Goal: Information Seeking & Learning: Learn about a topic

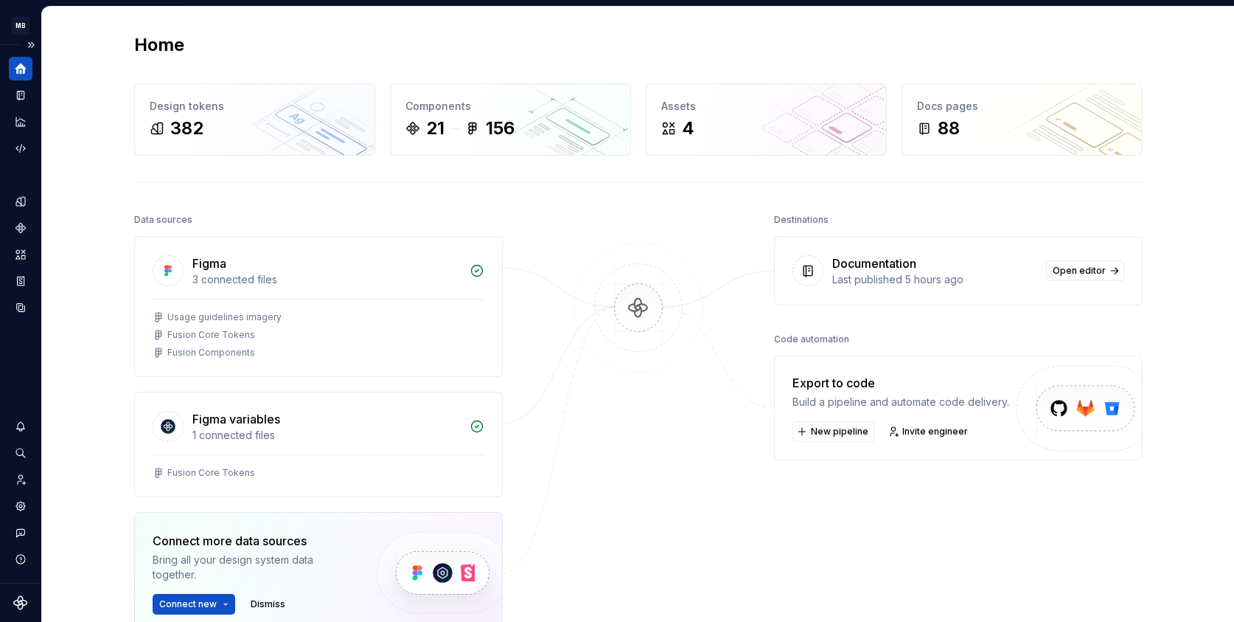
click at [19, 70] on icon "Home" at bounding box center [20, 68] width 11 height 11
click at [35, 46] on button "Expand sidebar" at bounding box center [31, 45] width 21 height 21
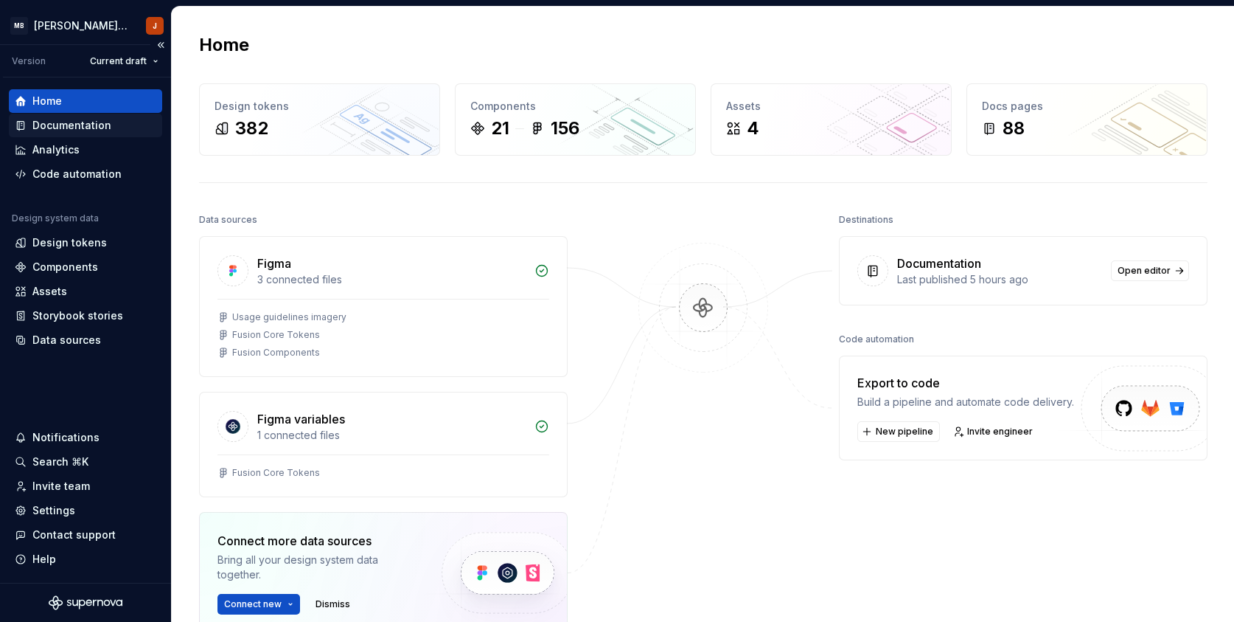
click at [70, 127] on div "Documentation" at bounding box center [71, 125] width 79 height 15
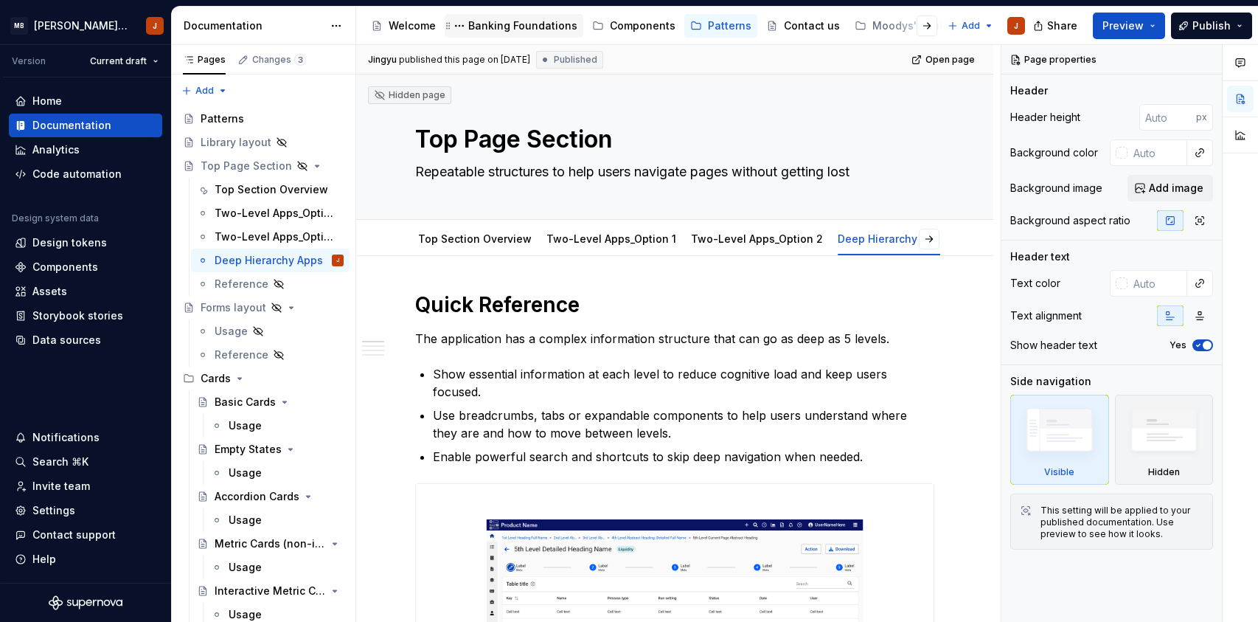
click at [539, 31] on div "Banking Foundations" at bounding box center [522, 25] width 109 height 15
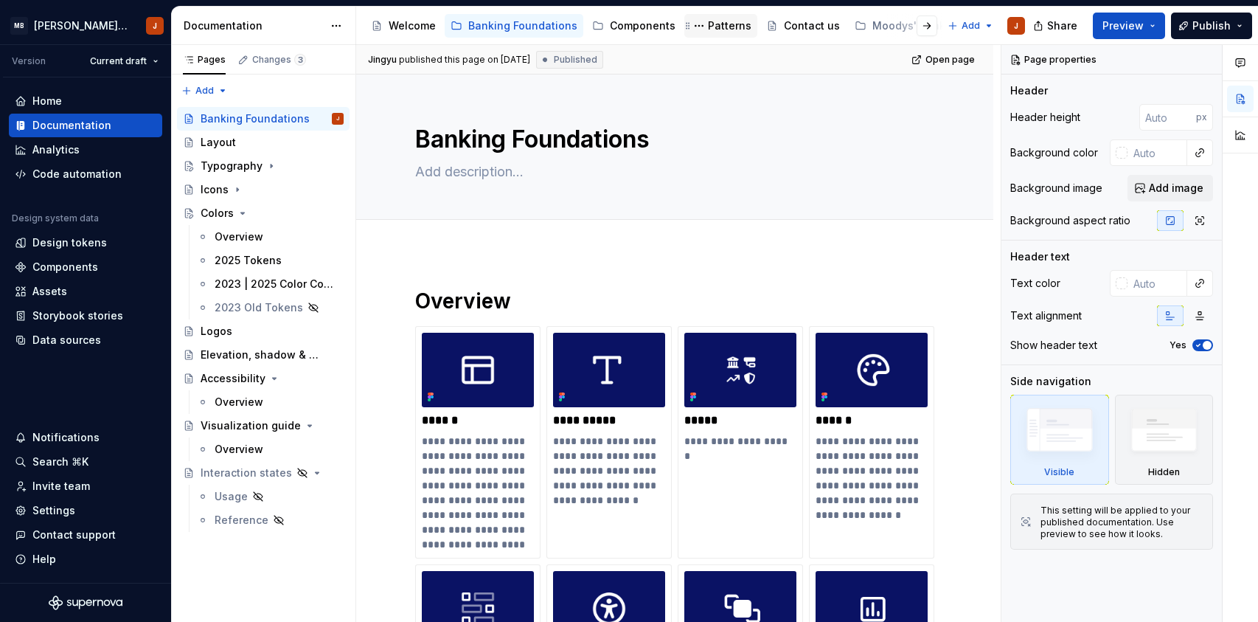
click at [708, 24] on div "Patterns" at bounding box center [729, 25] width 43 height 15
click at [714, 27] on div "Patterns" at bounding box center [729, 25] width 43 height 15
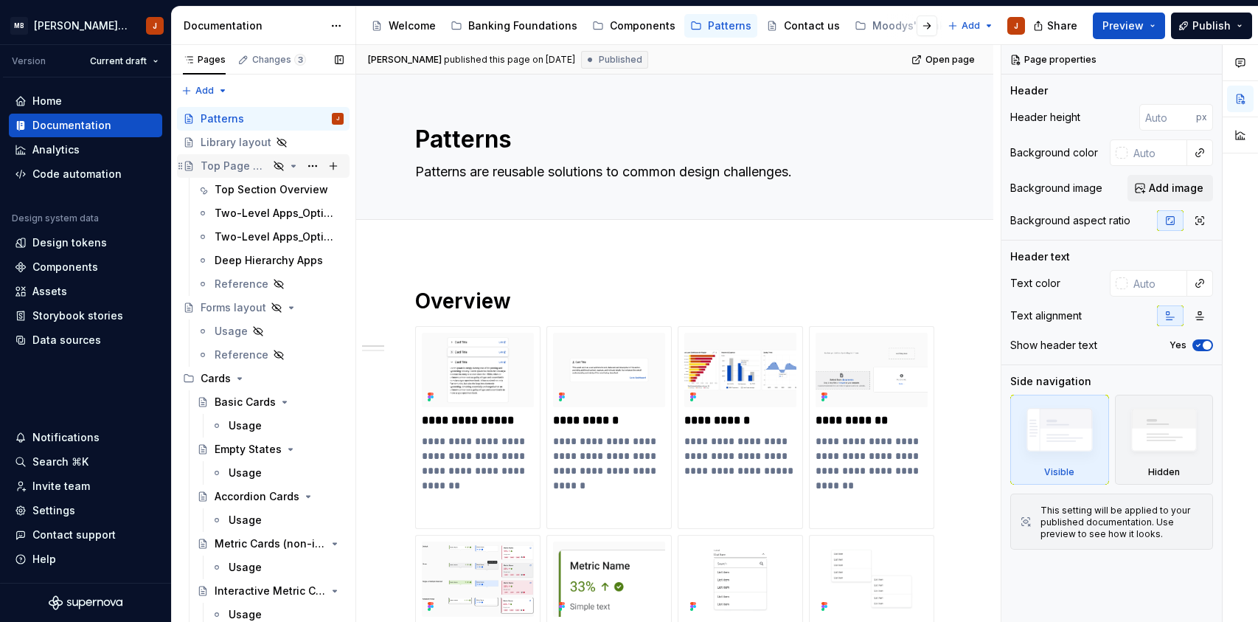
click at [237, 167] on div "Top Page Section" at bounding box center [235, 166] width 68 height 15
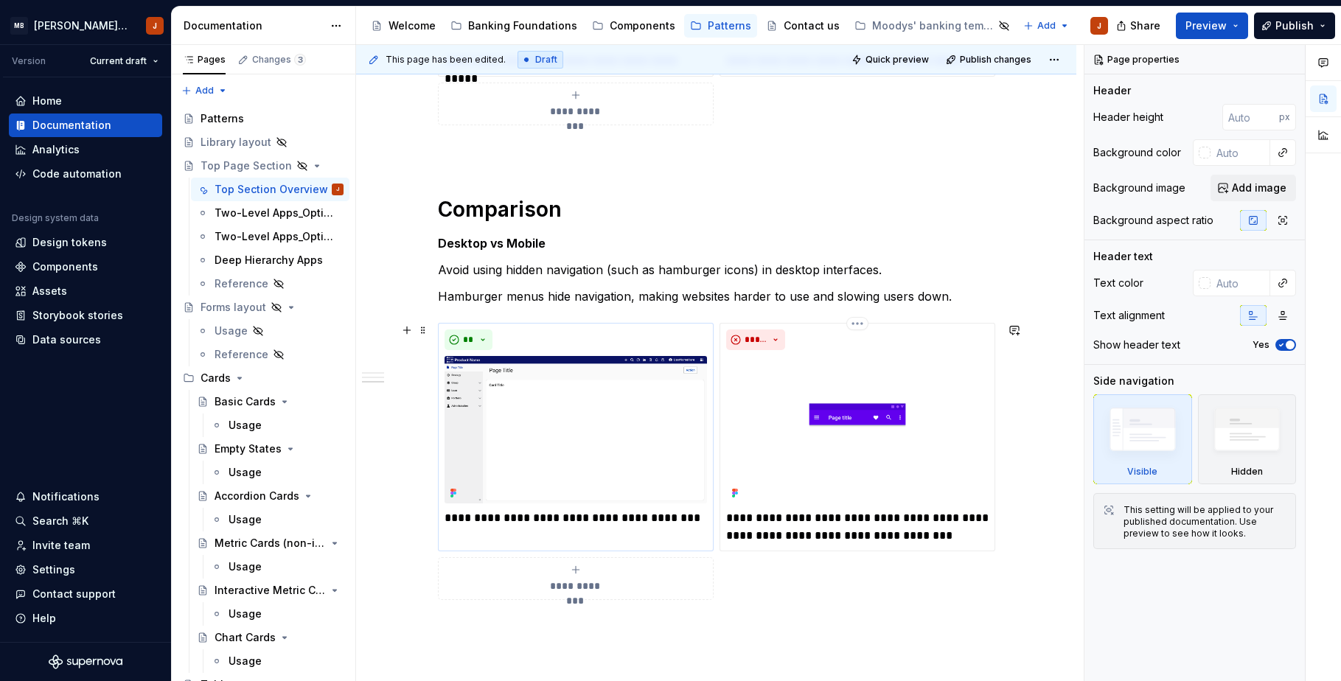
scroll to position [1112, 0]
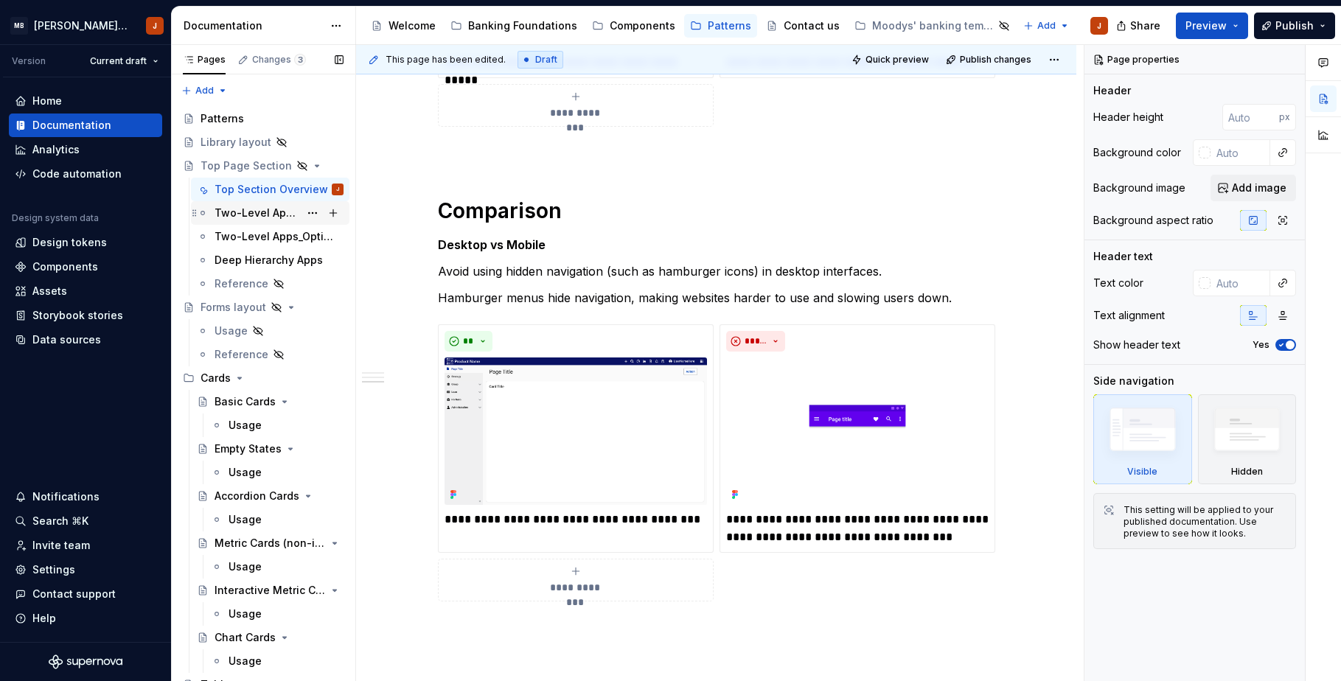
click at [248, 212] on div "Two-Level Apps_Option 1" at bounding box center [257, 213] width 85 height 15
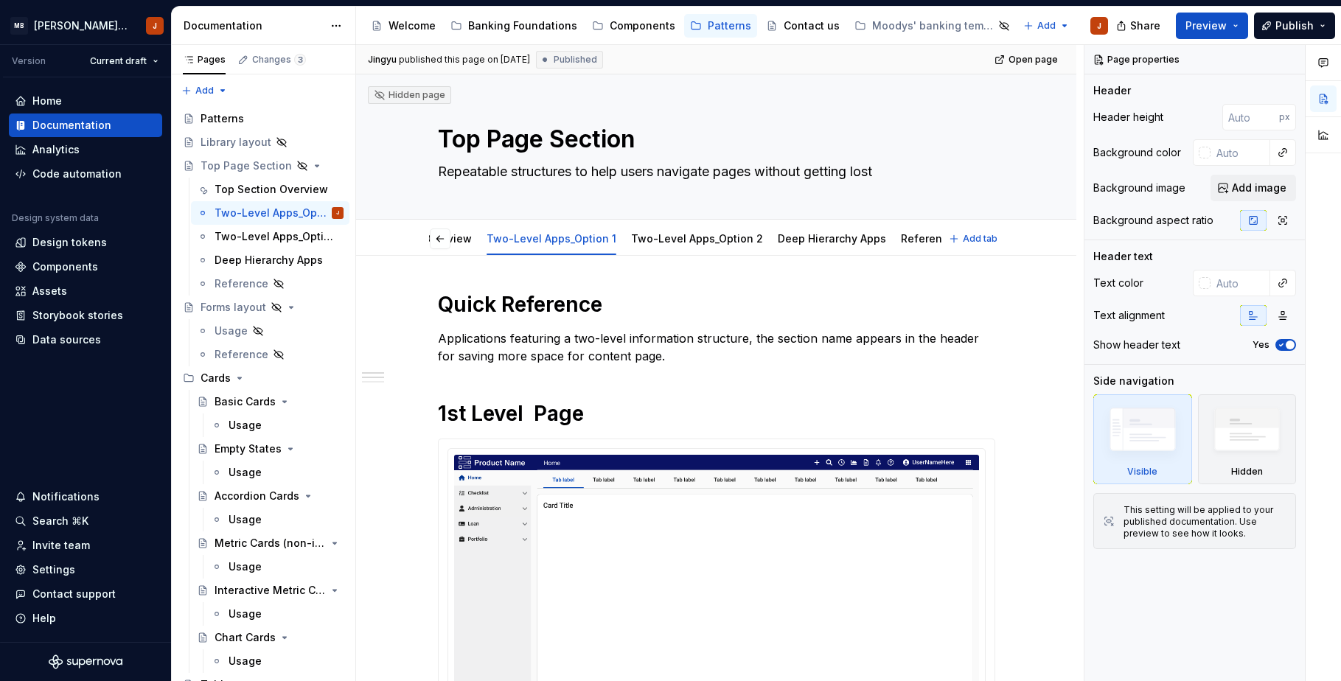
scroll to position [0, 24]
click at [487, 240] on link "Top Section Overview" at bounding box center [474, 238] width 114 height 13
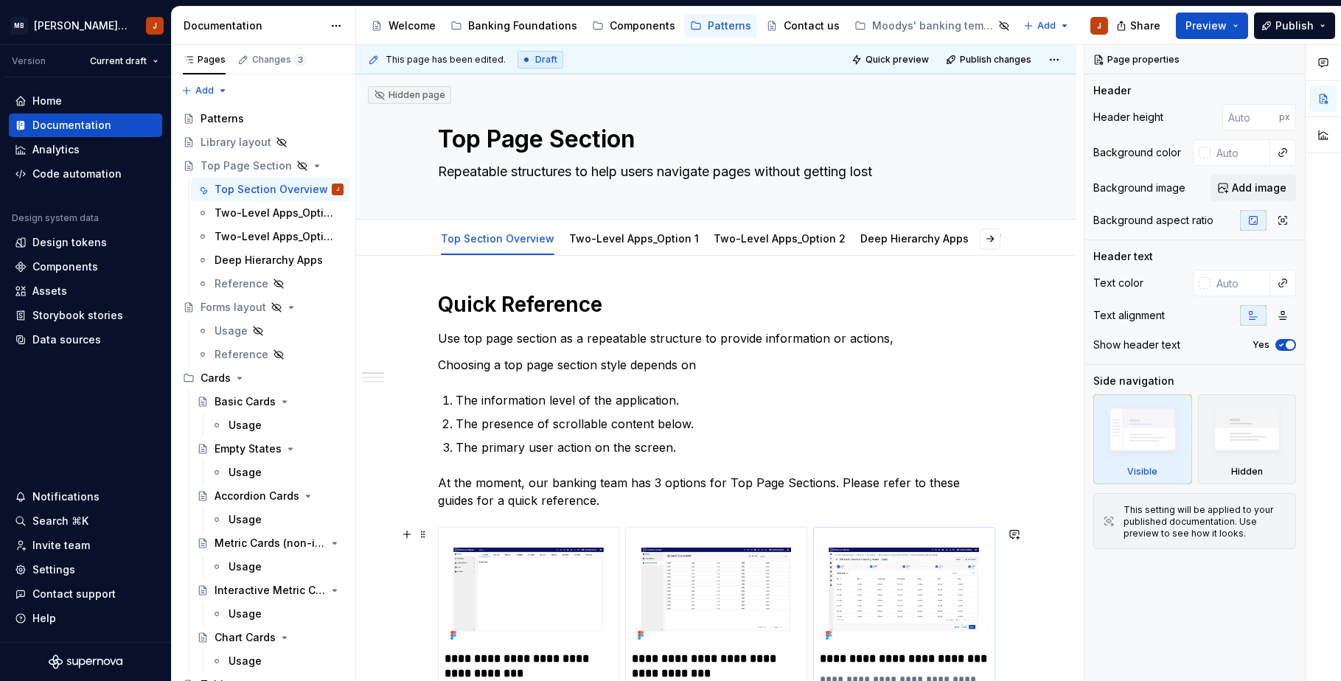
type textarea "*"
